Goal: Task Accomplishment & Management: Complete application form

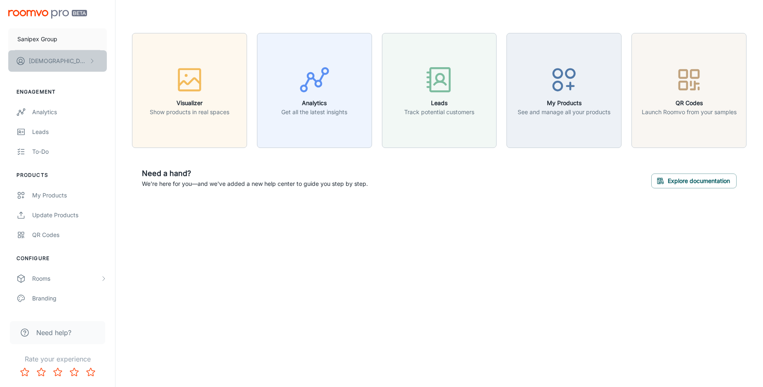
click at [74, 62] on p "[PERSON_NAME]" at bounding box center [58, 60] width 58 height 9
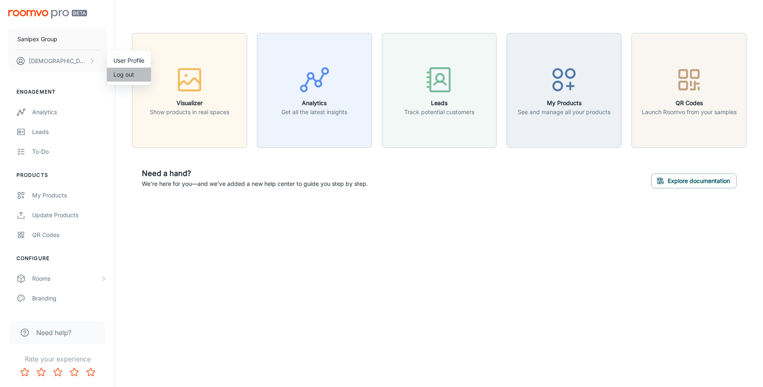
click at [126, 77] on li "Log out" at bounding box center [129, 75] width 44 height 14
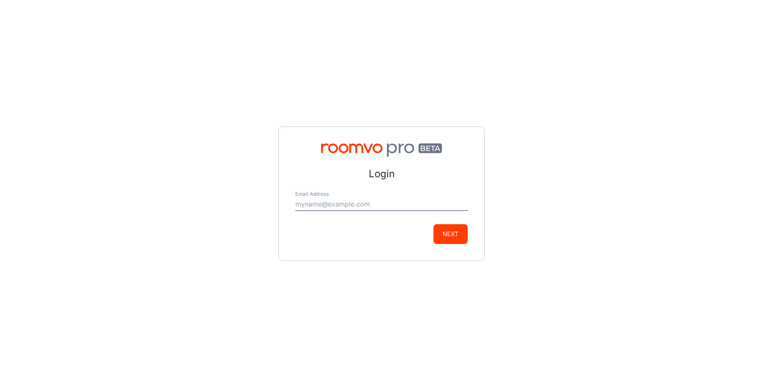
click at [340, 200] on input "Email Address" at bounding box center [381, 204] width 172 height 13
type input "[EMAIL_ADDRESS][DOMAIN_NAME]"
drag, startPoint x: 441, startPoint y: 233, endPoint x: 405, endPoint y: 237, distance: 36.5
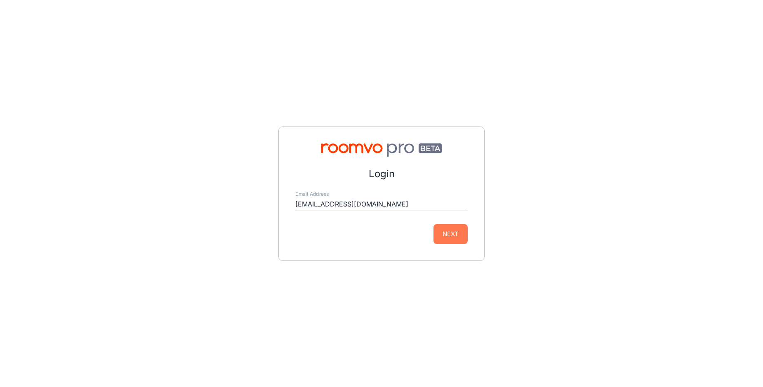
click at [436, 235] on button "Next" at bounding box center [450, 234] width 34 height 20
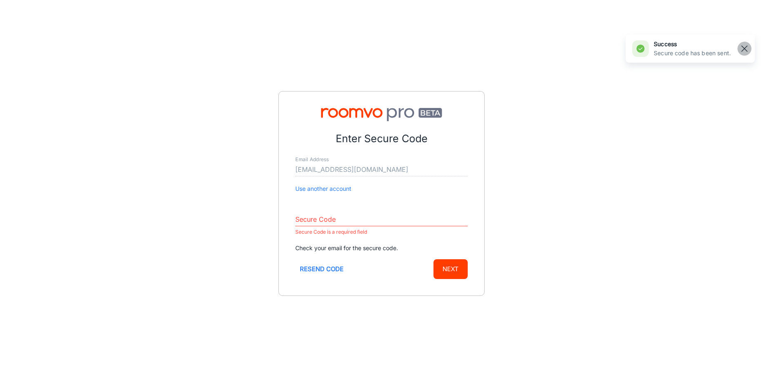
click at [746, 47] on line "button" at bounding box center [744, 49] width 6 height 6
click at [352, 212] on div "Secure Code Secure Code is a required field" at bounding box center [381, 222] width 172 height 31
click at [350, 220] on input "Secure Code" at bounding box center [381, 219] width 172 height 13
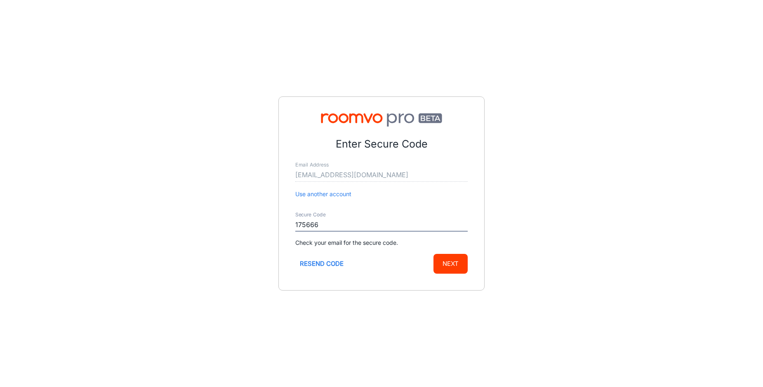
type input "175666"
click at [448, 263] on button "Next" at bounding box center [450, 264] width 34 height 20
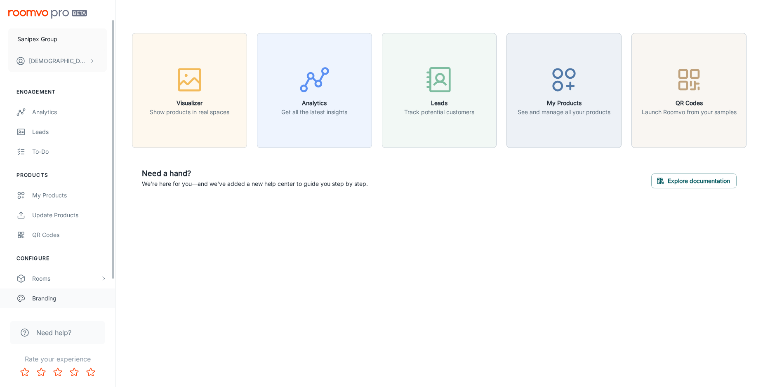
scroll to position [61, 0]
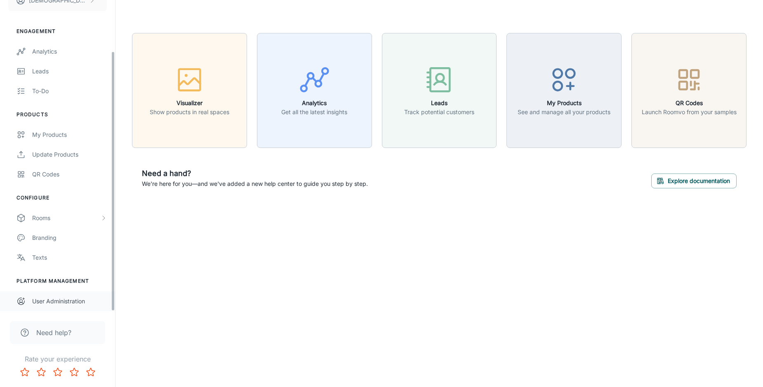
click at [58, 298] on div "User Administration" at bounding box center [69, 301] width 75 height 9
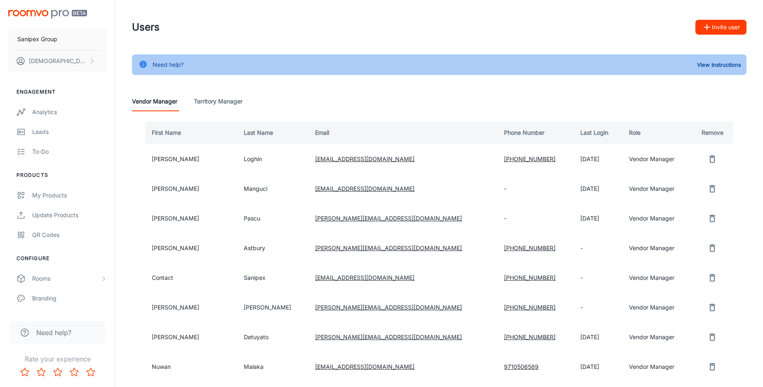
click at [731, 26] on button "Invite user" at bounding box center [720, 27] width 51 height 15
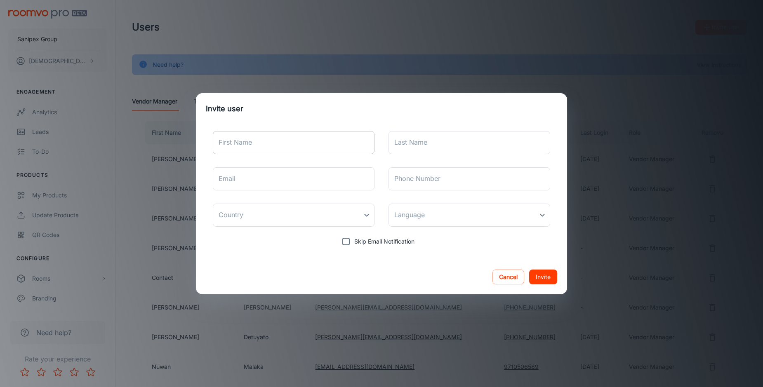
click at [267, 143] on input "First Name" at bounding box center [294, 142] width 162 height 23
click at [232, 144] on input "Dar" at bounding box center [294, 142] width 162 height 23
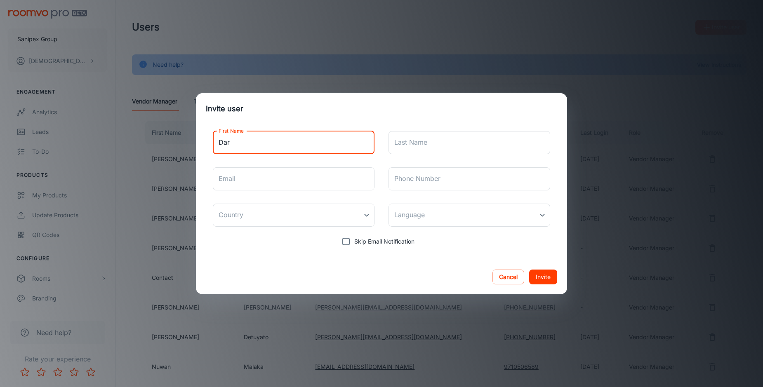
paste input "shini"
type input "[PERSON_NAME]"
click at [422, 141] on input "Last Name" at bounding box center [469, 142] width 162 height 23
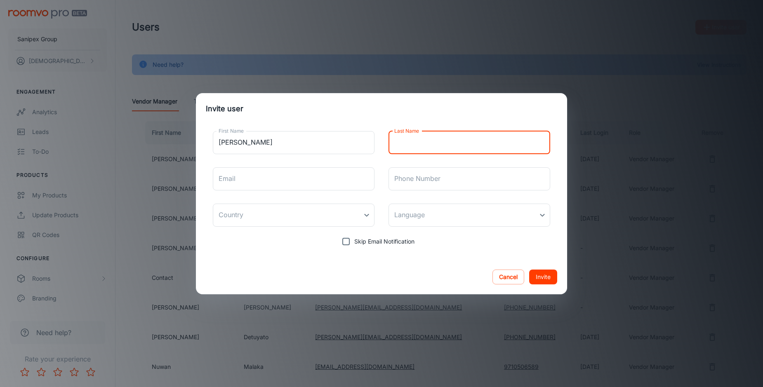
paste input "Bissoondeeal"
type input "Bissoondeeal"
click at [253, 184] on input "Email" at bounding box center [294, 178] width 162 height 23
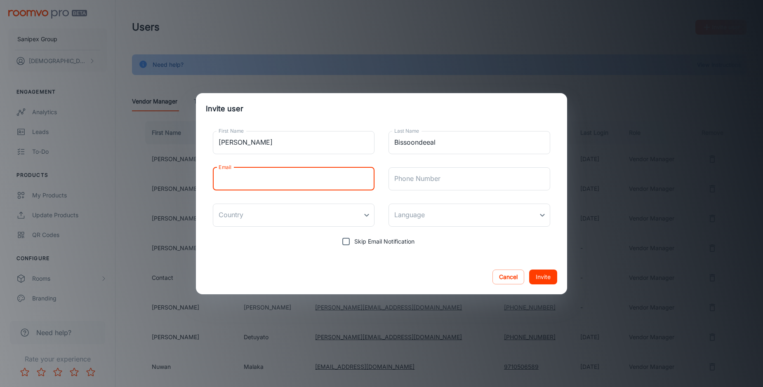
paste input "[PERSON_NAME][EMAIL_ADDRESS][DOMAIN_NAME]"
type input "[PERSON_NAME][EMAIL_ADDRESS][DOMAIN_NAME]"
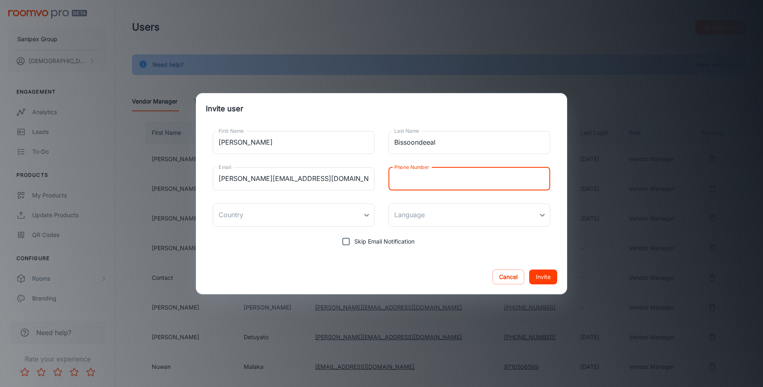
click at [467, 181] on input "Phone Number" at bounding box center [469, 178] width 162 height 23
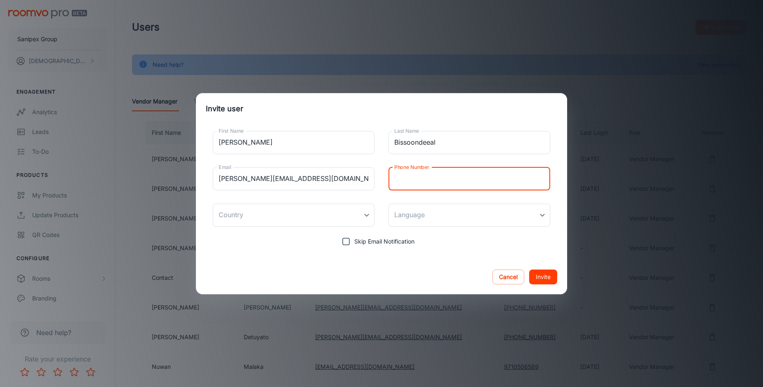
click at [419, 273] on div "Cancel Invite" at bounding box center [381, 277] width 371 height 35
click at [544, 276] on button "Invite" at bounding box center [543, 277] width 28 height 15
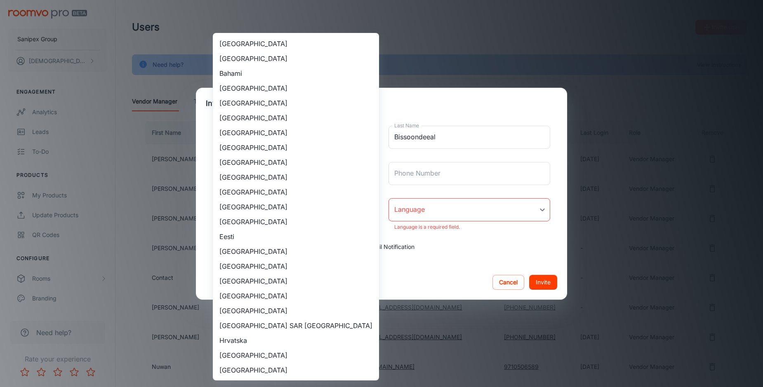
click at [296, 214] on body "Sanipex Group [PERSON_NAME] Engagement Analytics Leads To-do Products My Produc…" at bounding box center [381, 193] width 763 height 387
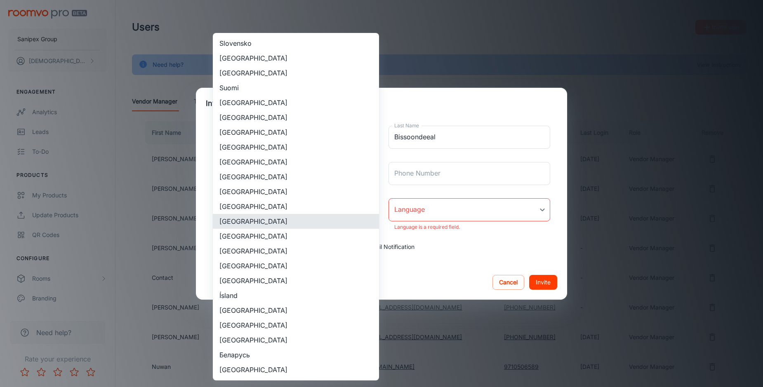
click at [273, 207] on li "[GEOGRAPHIC_DATA]" at bounding box center [296, 206] width 166 height 15
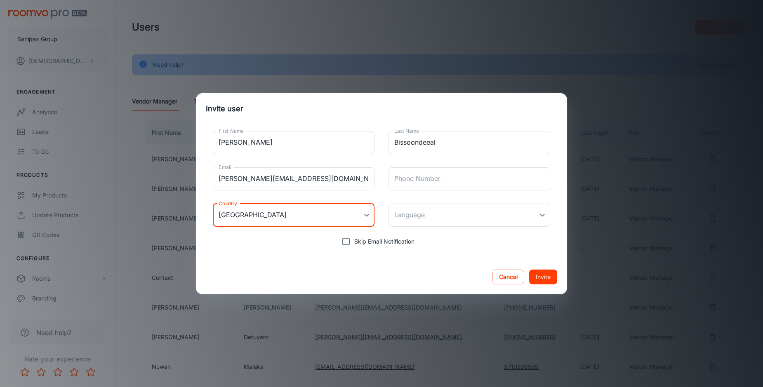
type input "[GEOGRAPHIC_DATA]"
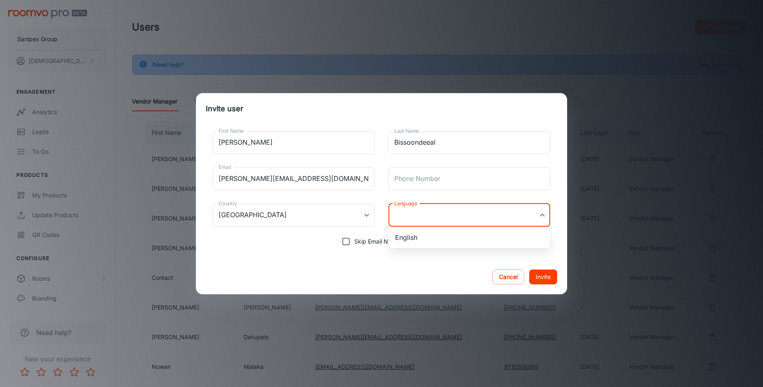
click at [456, 221] on body "Sanipex Group [PERSON_NAME] Engagement Analytics Leads To-do Products My Produc…" at bounding box center [381, 193] width 763 height 387
click at [441, 236] on li "English" at bounding box center [469, 237] width 162 height 15
type input "en-ae"
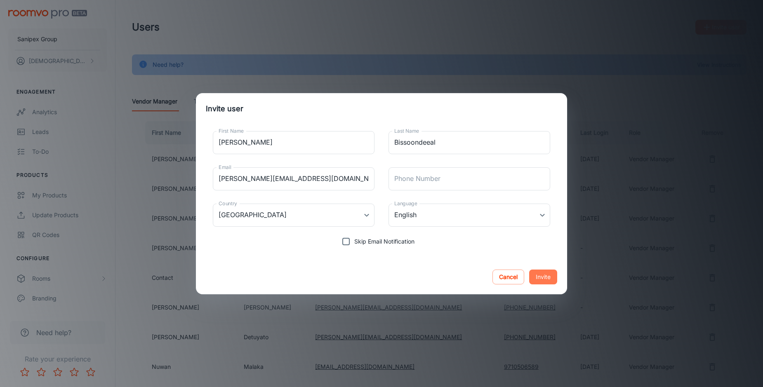
click at [542, 280] on button "Invite" at bounding box center [543, 277] width 28 height 15
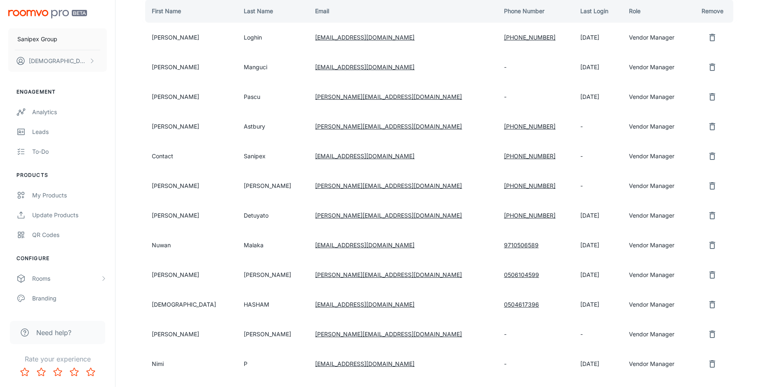
scroll to position [213, 0]
